Goal: Task Accomplishment & Management: Manage account settings

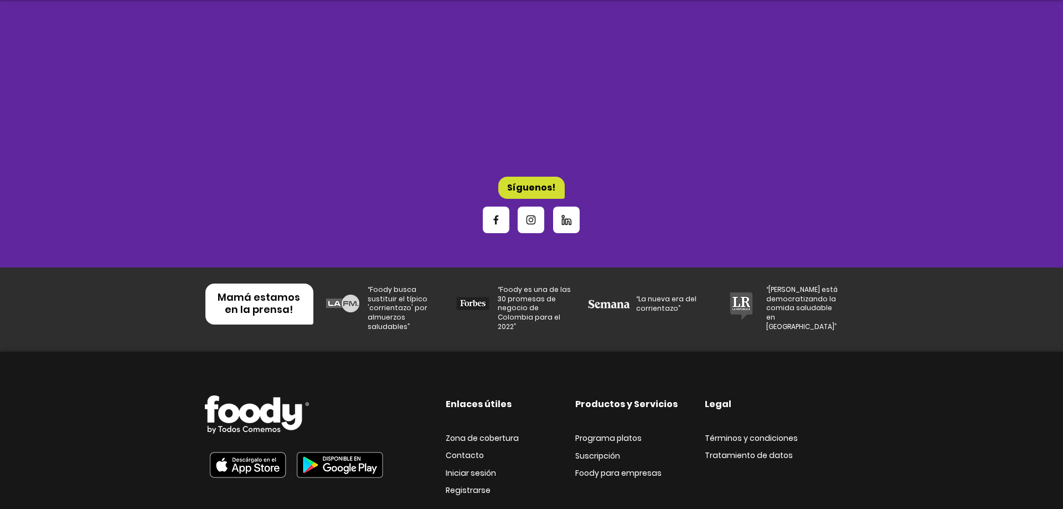
scroll to position [3639, 0]
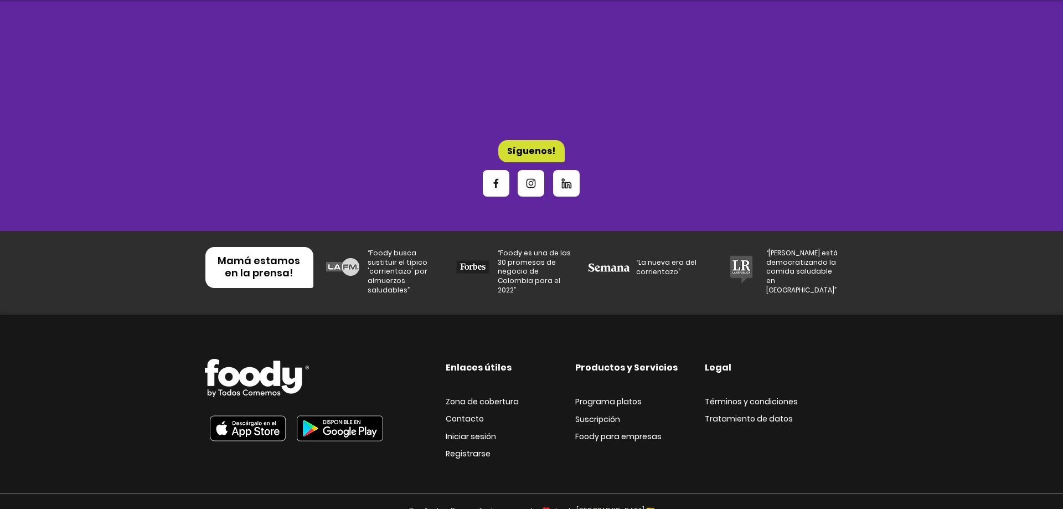
click at [354, 409] on img at bounding box center [340, 428] width 99 height 38
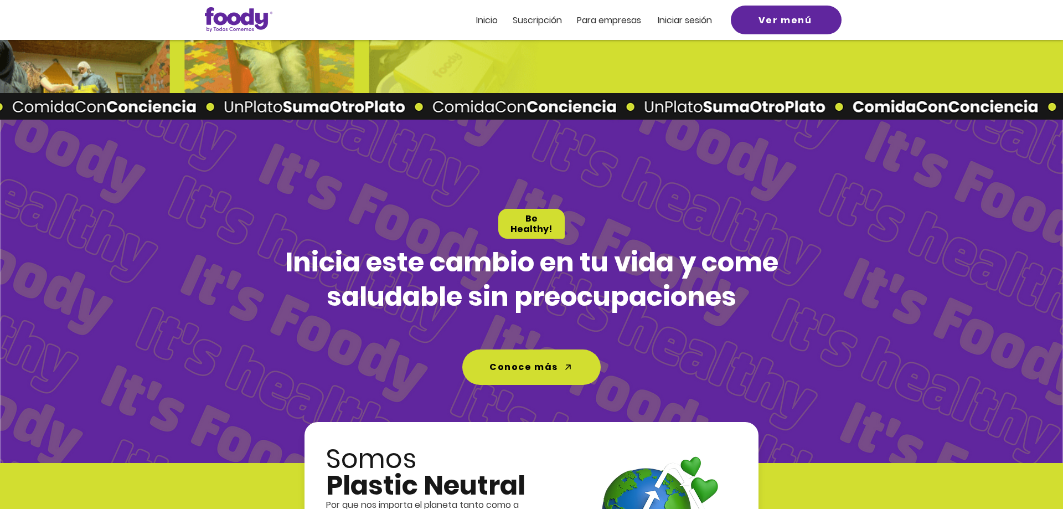
scroll to position [2114, 0]
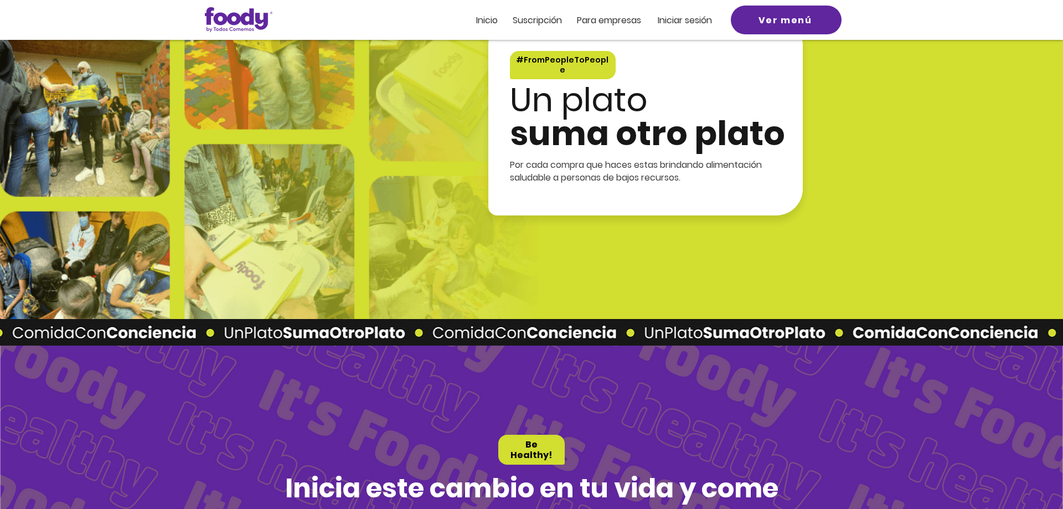
click at [689, 24] on span "Iniciar sesión" at bounding box center [685, 20] width 54 height 13
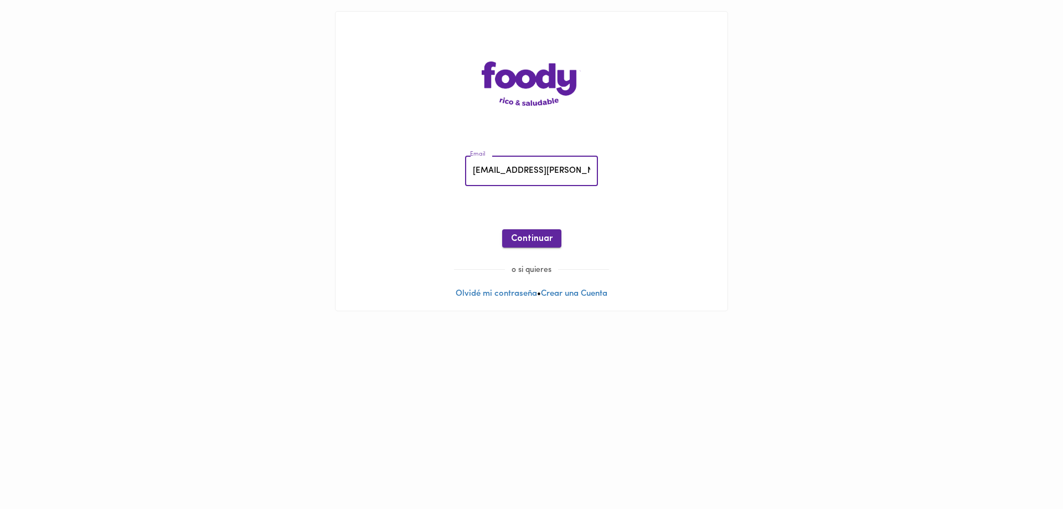
type input "[EMAIL_ADDRESS][PERSON_NAME][DOMAIN_NAME]"
click at [526, 240] on span "Continuar" at bounding box center [532, 239] width 42 height 11
click at [535, 241] on span "Ingresar" at bounding box center [531, 239] width 35 height 11
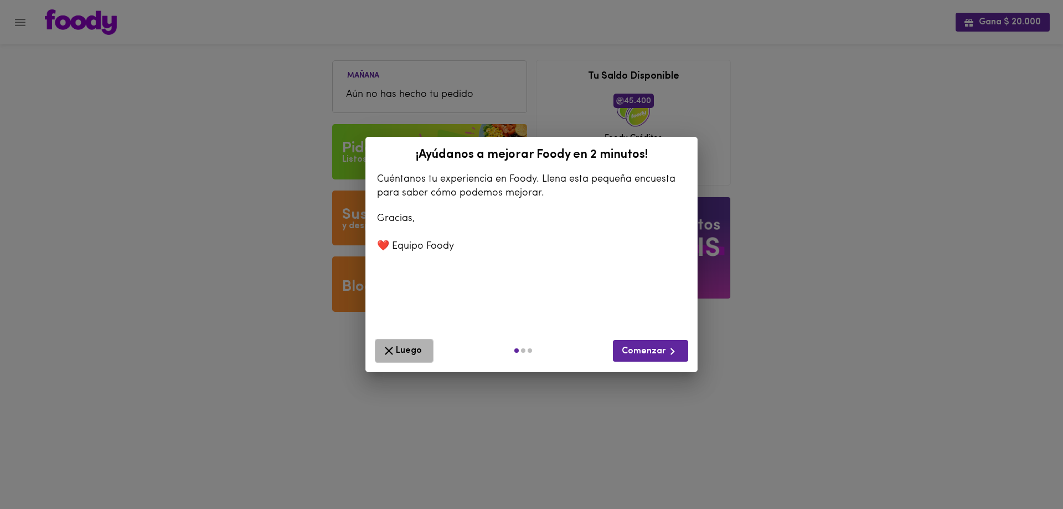
click at [403, 344] on span "Luego" at bounding box center [404, 351] width 44 height 14
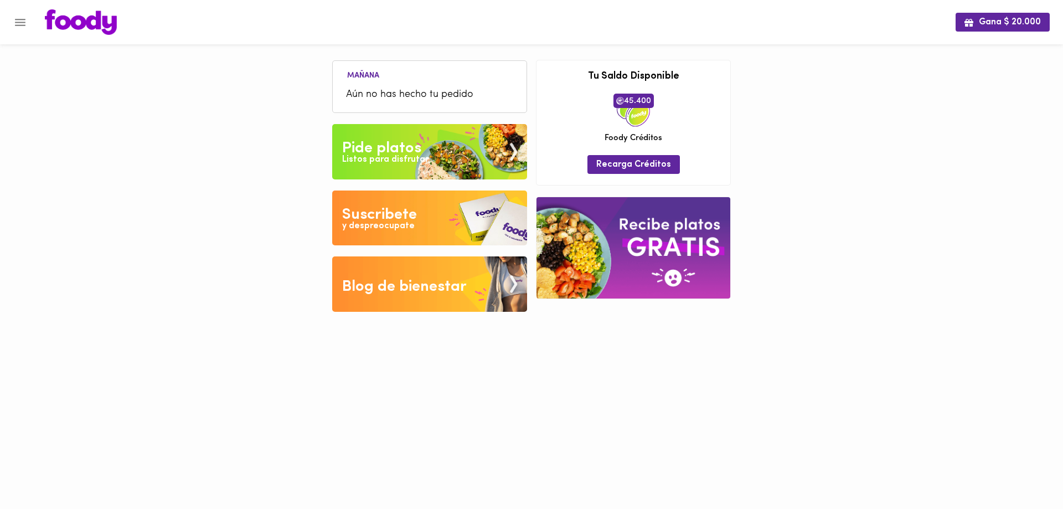
click at [417, 227] on img at bounding box center [429, 218] width 195 height 55
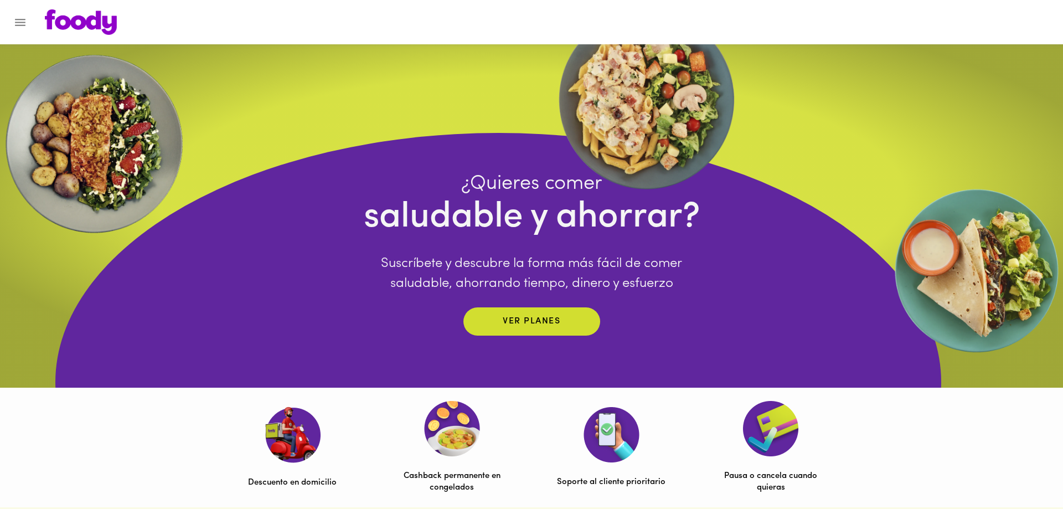
click at [33, 9] on div at bounding box center [531, 22] width 1063 height 44
click at [26, 19] on icon "Menu" at bounding box center [20, 23] width 14 height 14
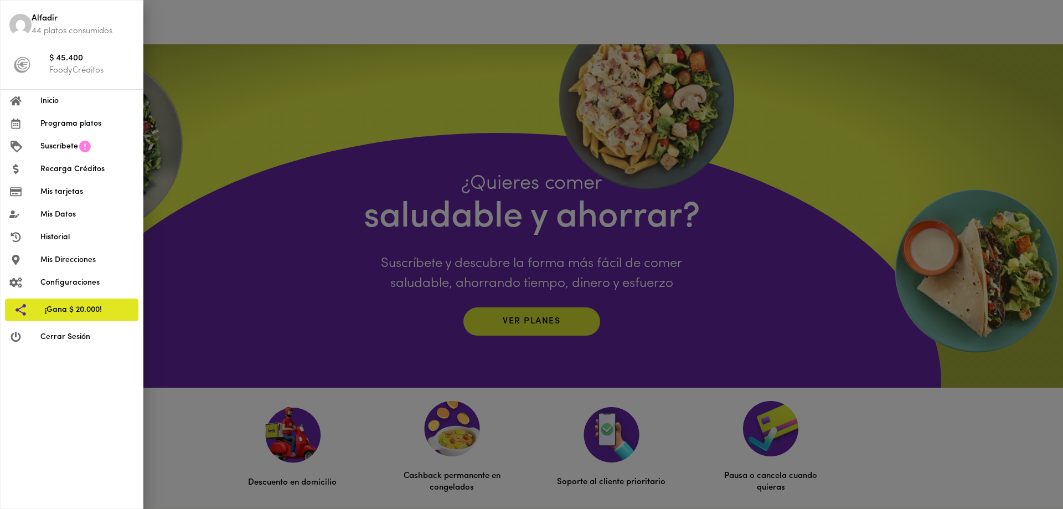
click at [70, 195] on span "Mis tarjetas" at bounding box center [87, 192] width 94 height 12
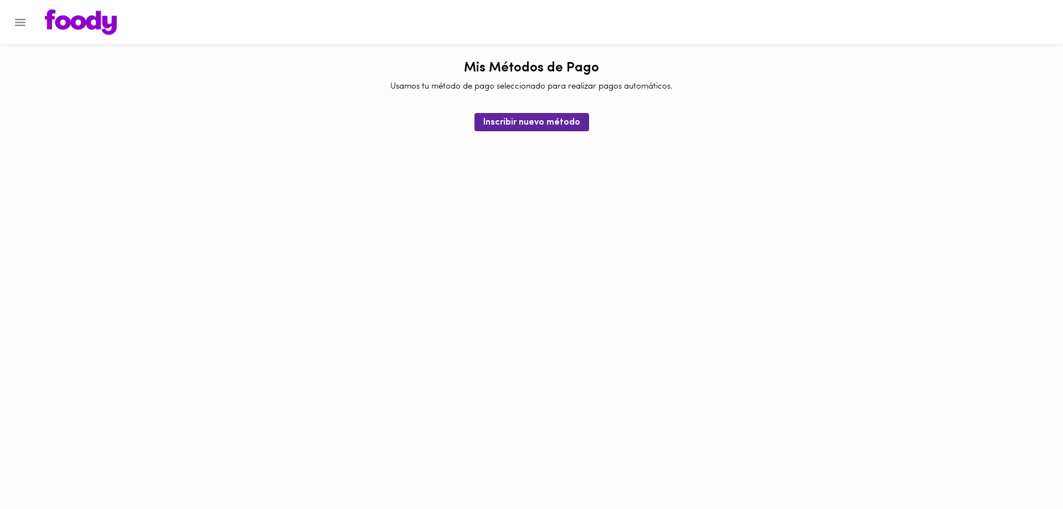
click at [19, 17] on icon "Menu" at bounding box center [20, 23] width 14 height 14
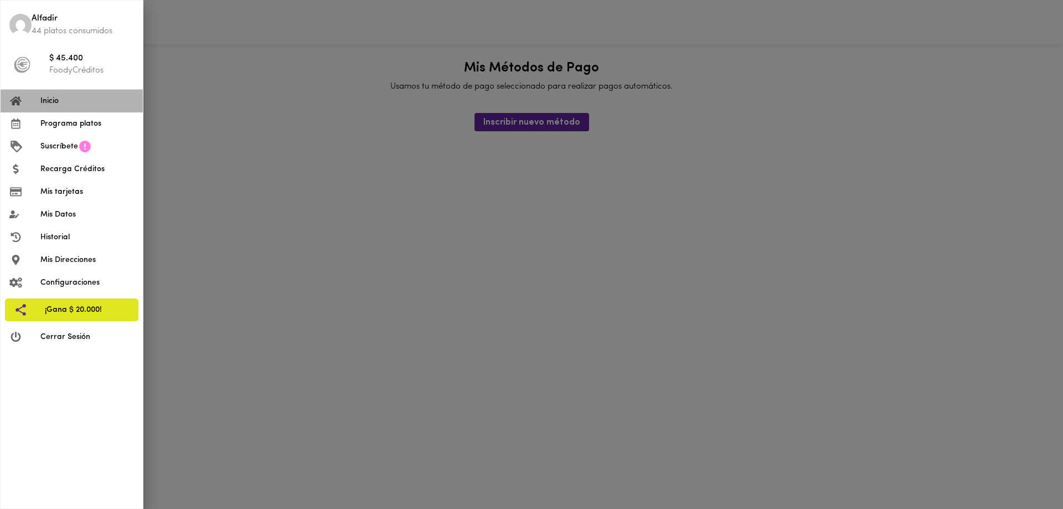
click at [56, 101] on span "Inicio" at bounding box center [87, 101] width 94 height 12
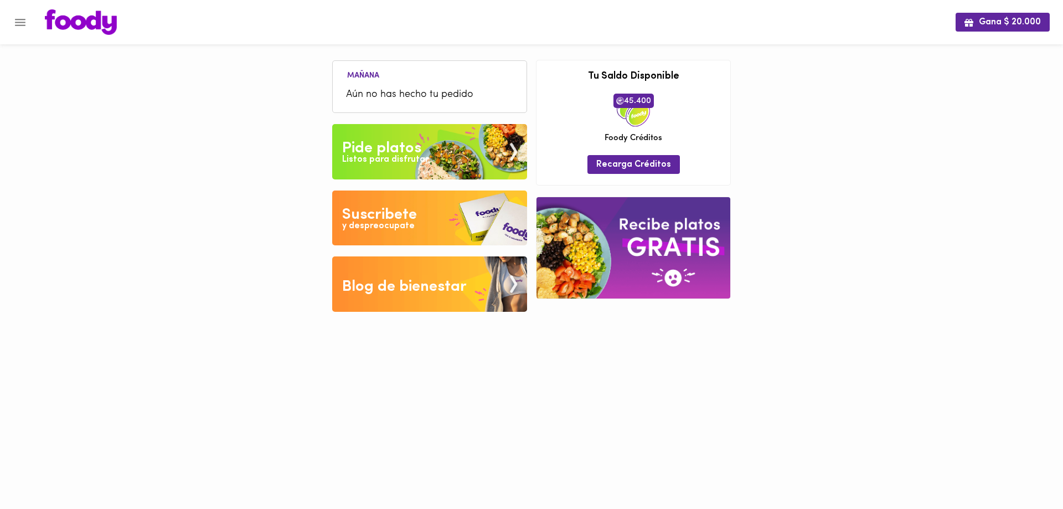
click at [419, 156] on div "Listos para disfrutar" at bounding box center [385, 159] width 86 height 13
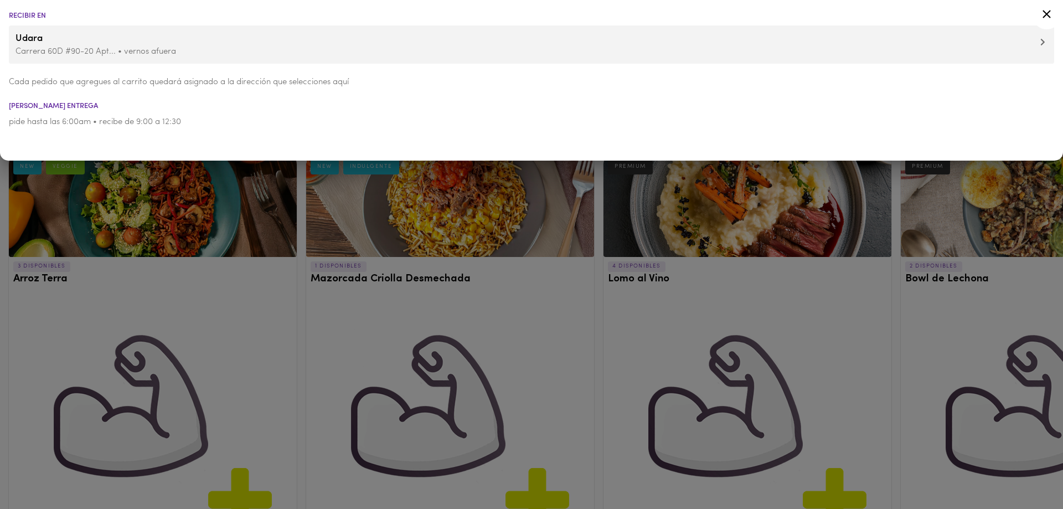
click at [1041, 44] on span "Udara" at bounding box center [532, 39] width 1032 height 14
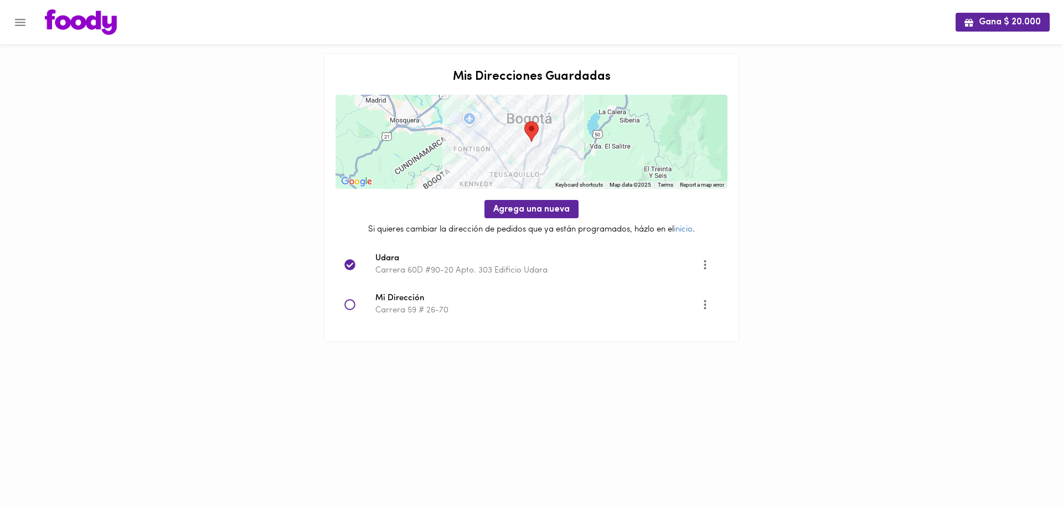
click at [709, 267] on icon "Opciones" at bounding box center [705, 265] width 14 height 14
click at [710, 265] on li "Editar" at bounding box center [712, 265] width 40 height 18
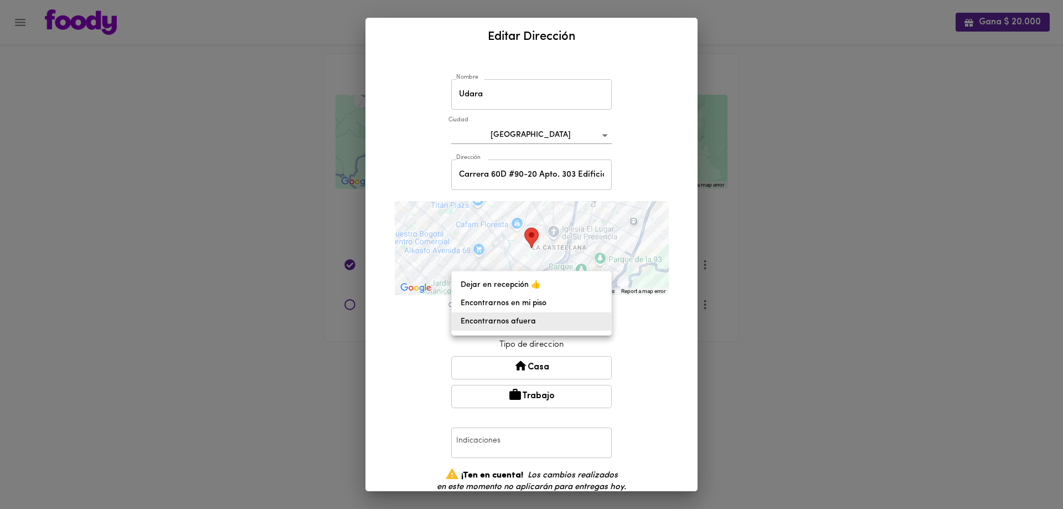
click at [606, 321] on body "Gana $ 20.000 Mis Direcciones Guardadas ← Move left → Move right ↑ Move up ↓ Mo…" at bounding box center [531, 184] width 1063 height 369
click at [515, 287] on li "Dejar en recepción 👍" at bounding box center [531, 285] width 159 height 18
type input "leave-at-reception"
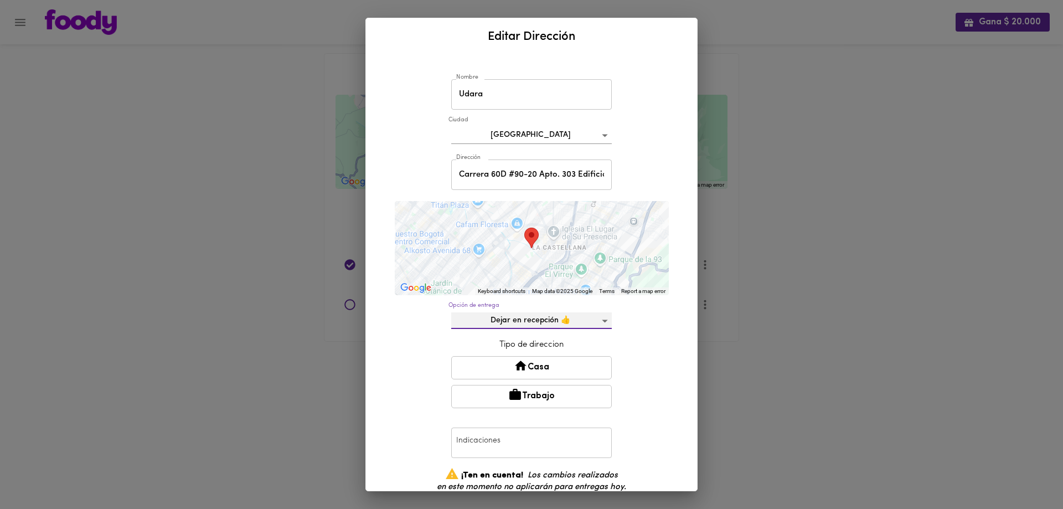
scroll to position [69, 0]
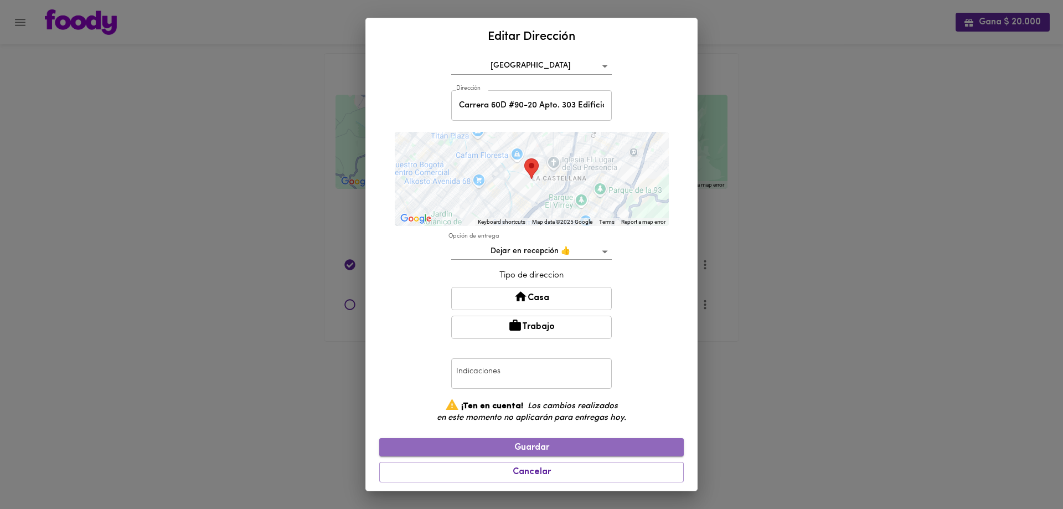
click at [533, 449] on span "Guardar" at bounding box center [531, 447] width 287 height 11
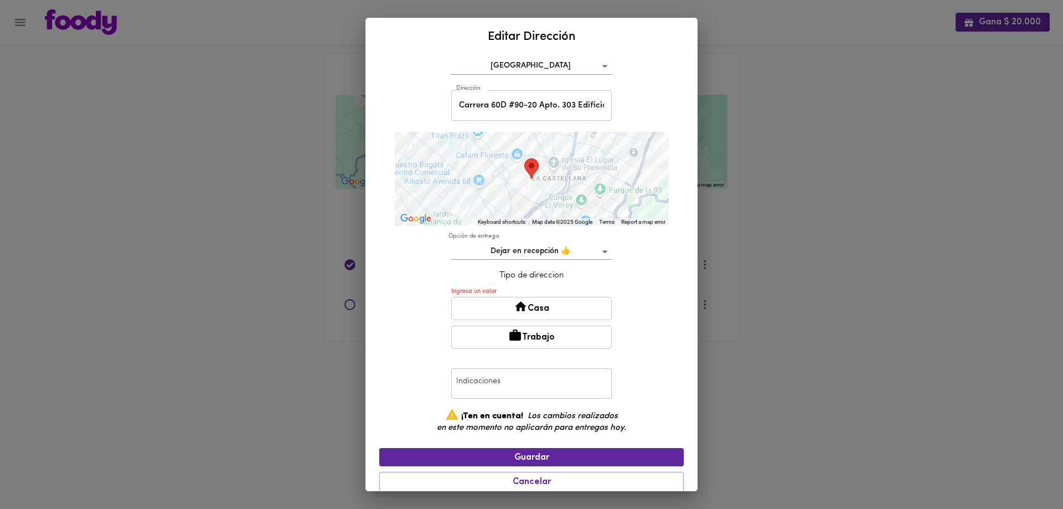
click at [546, 305] on button "Casa" at bounding box center [531, 308] width 161 height 23
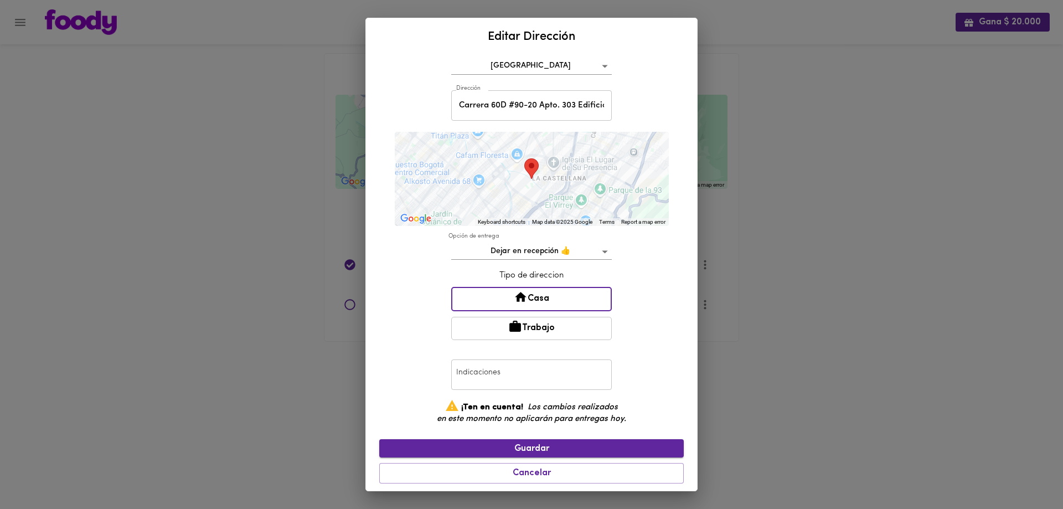
click at [537, 451] on span "Guardar" at bounding box center [531, 449] width 287 height 11
